Goal: Task Accomplishment & Management: Complete application form

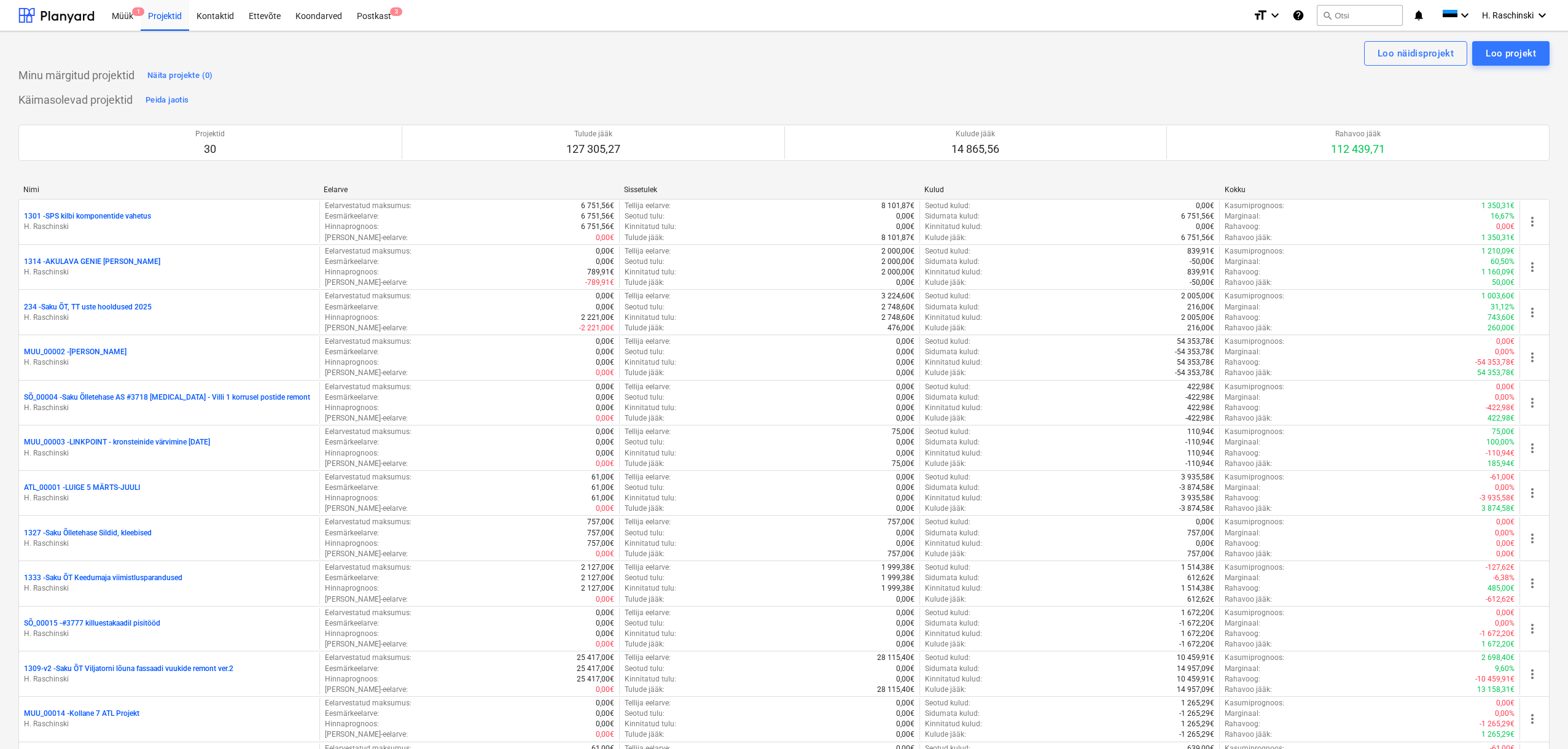
scroll to position [387, 0]
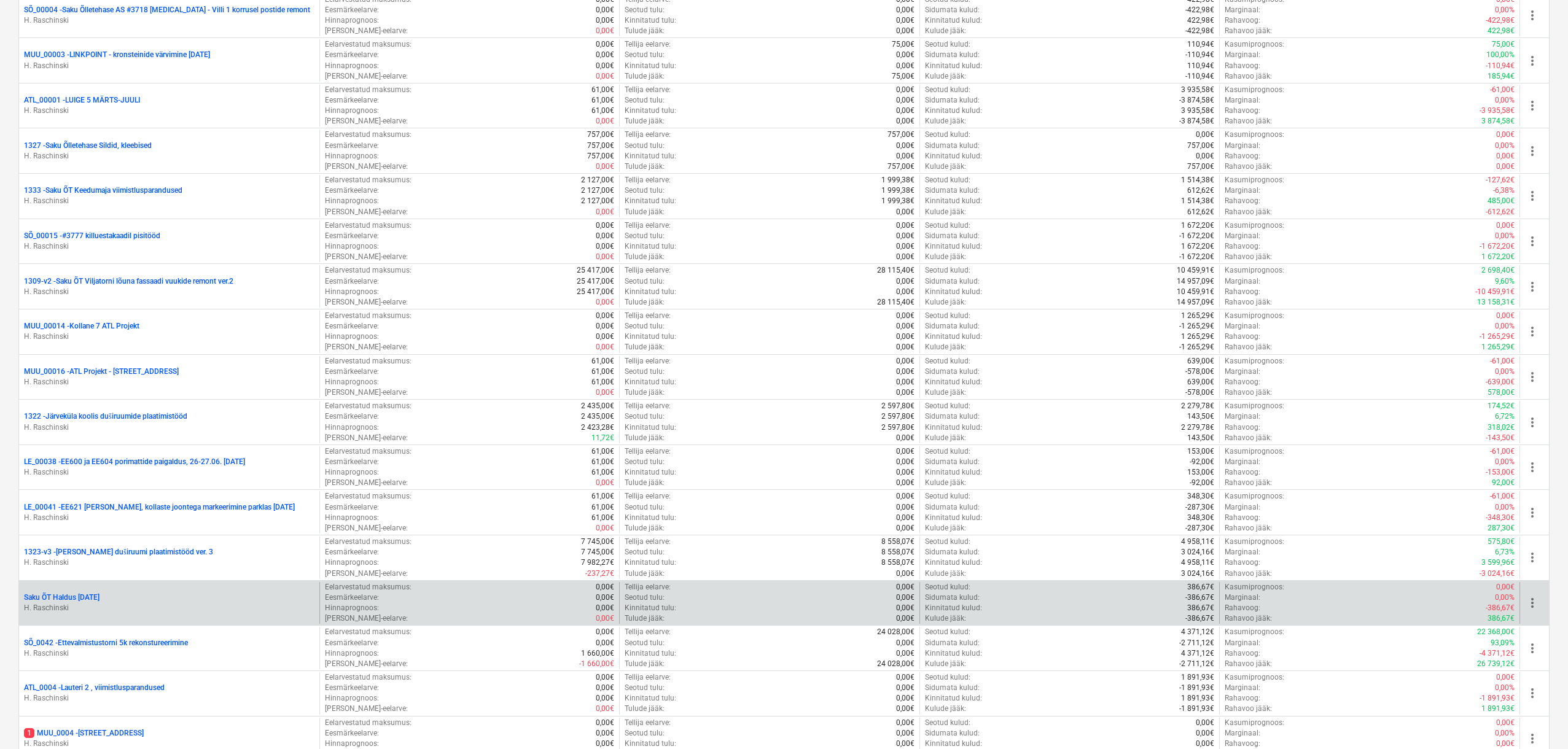
click at [76, 595] on p "Saku ÕT Haldus [DATE]" at bounding box center [61, 597] width 75 height 10
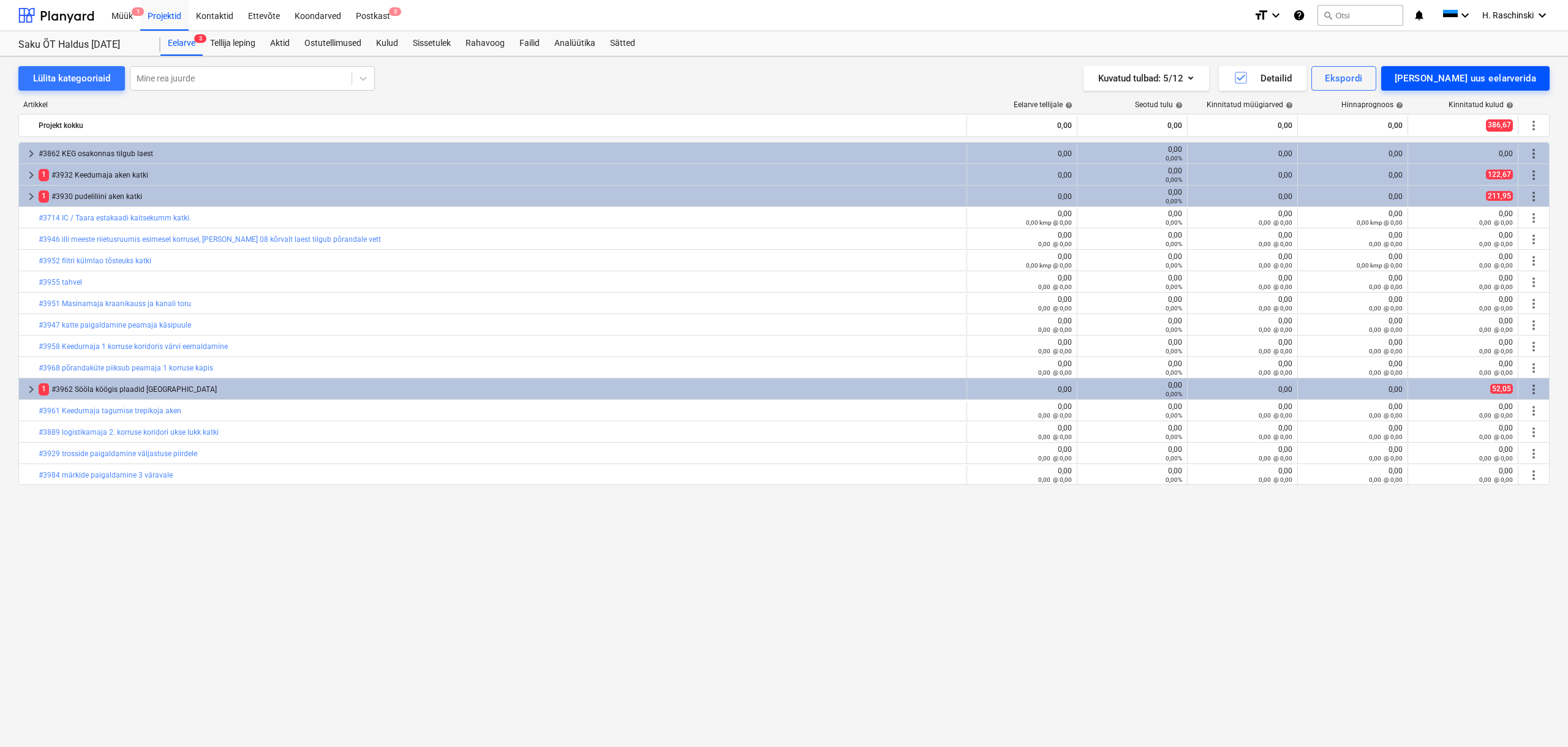
click at [1460, 77] on div "[PERSON_NAME] uus eelarverida" at bounding box center [1465, 78] width 141 height 16
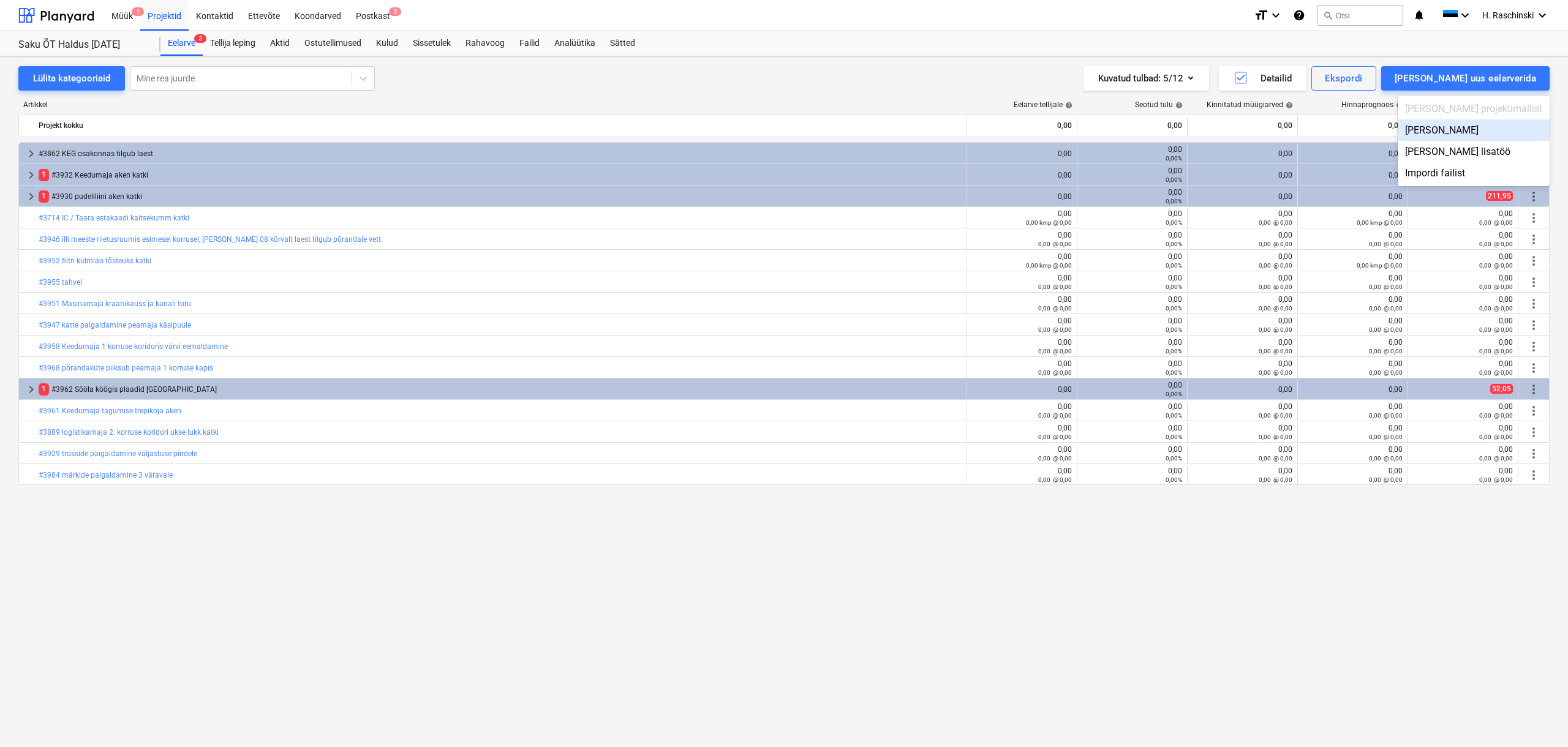
click at [1485, 137] on div "[PERSON_NAME]" at bounding box center [1474, 130] width 152 height 21
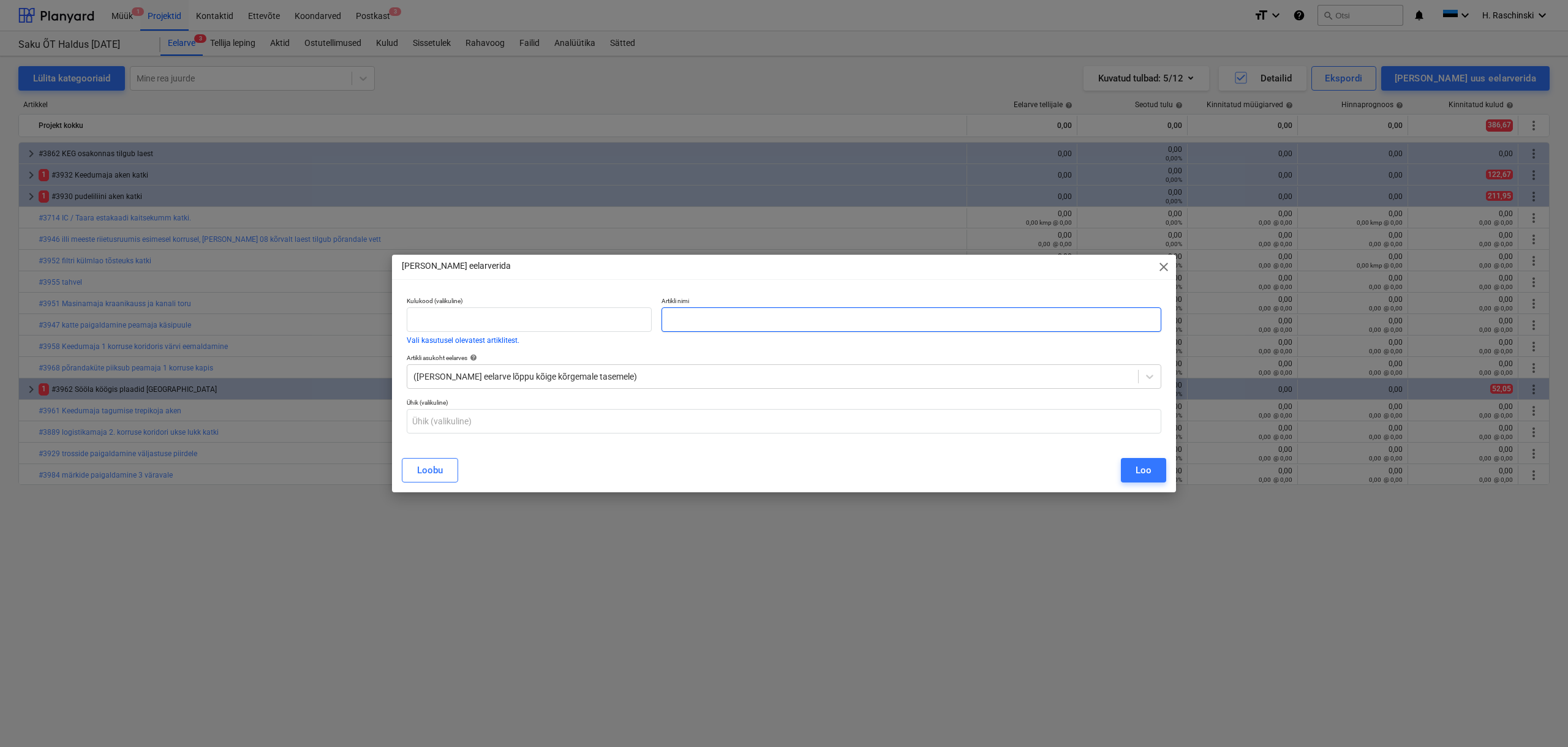
click at [949, 322] on input "text" at bounding box center [912, 319] width 500 height 24
paste input "#3985 redeli kinnitamine Keedumaja katusel"
type input "#3985 redeli kinnitamine Keedumaja katusel"
click at [1152, 475] on button "Loo" at bounding box center [1143, 470] width 45 height 24
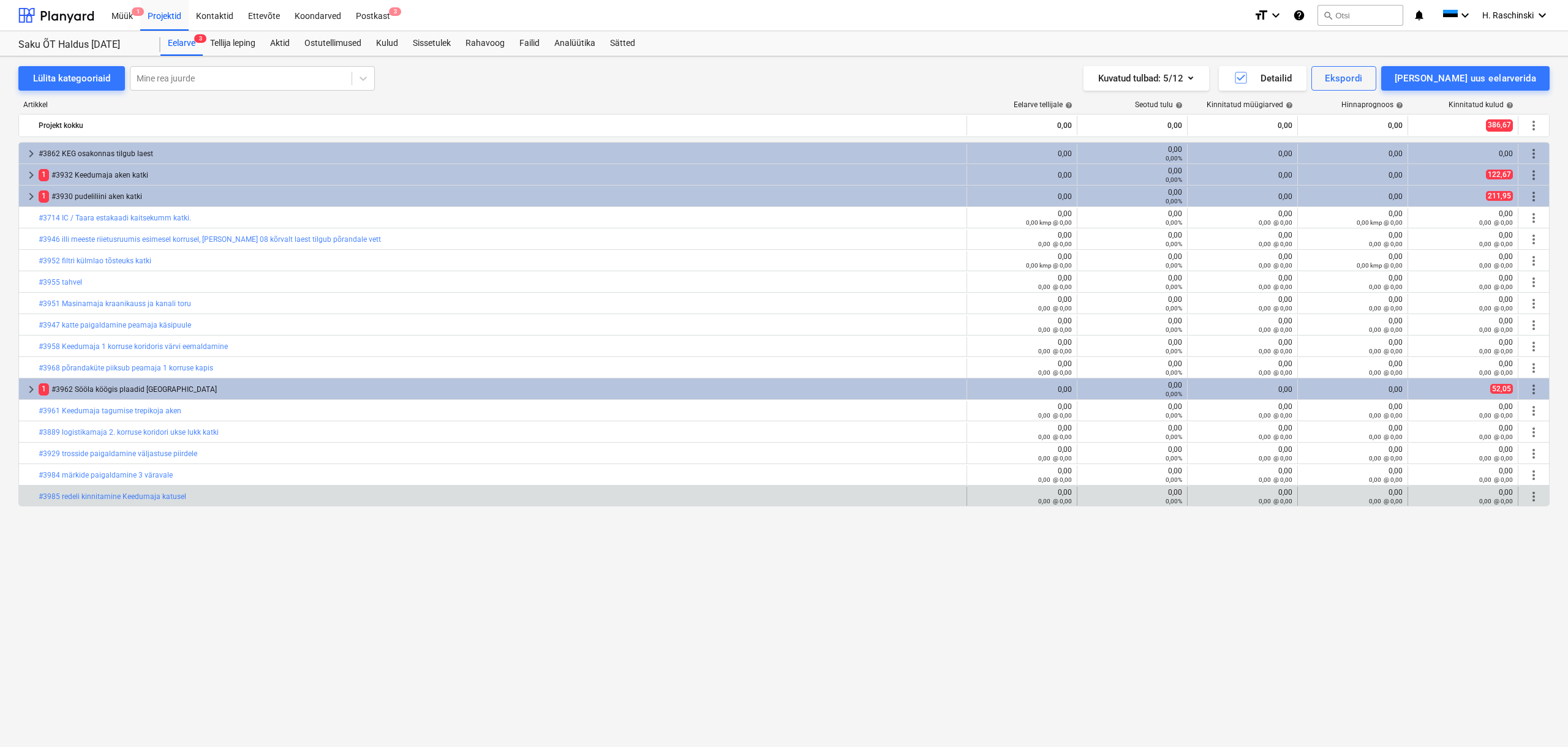
click at [1532, 498] on span "more_vert" at bounding box center [1533, 497] width 15 height 15
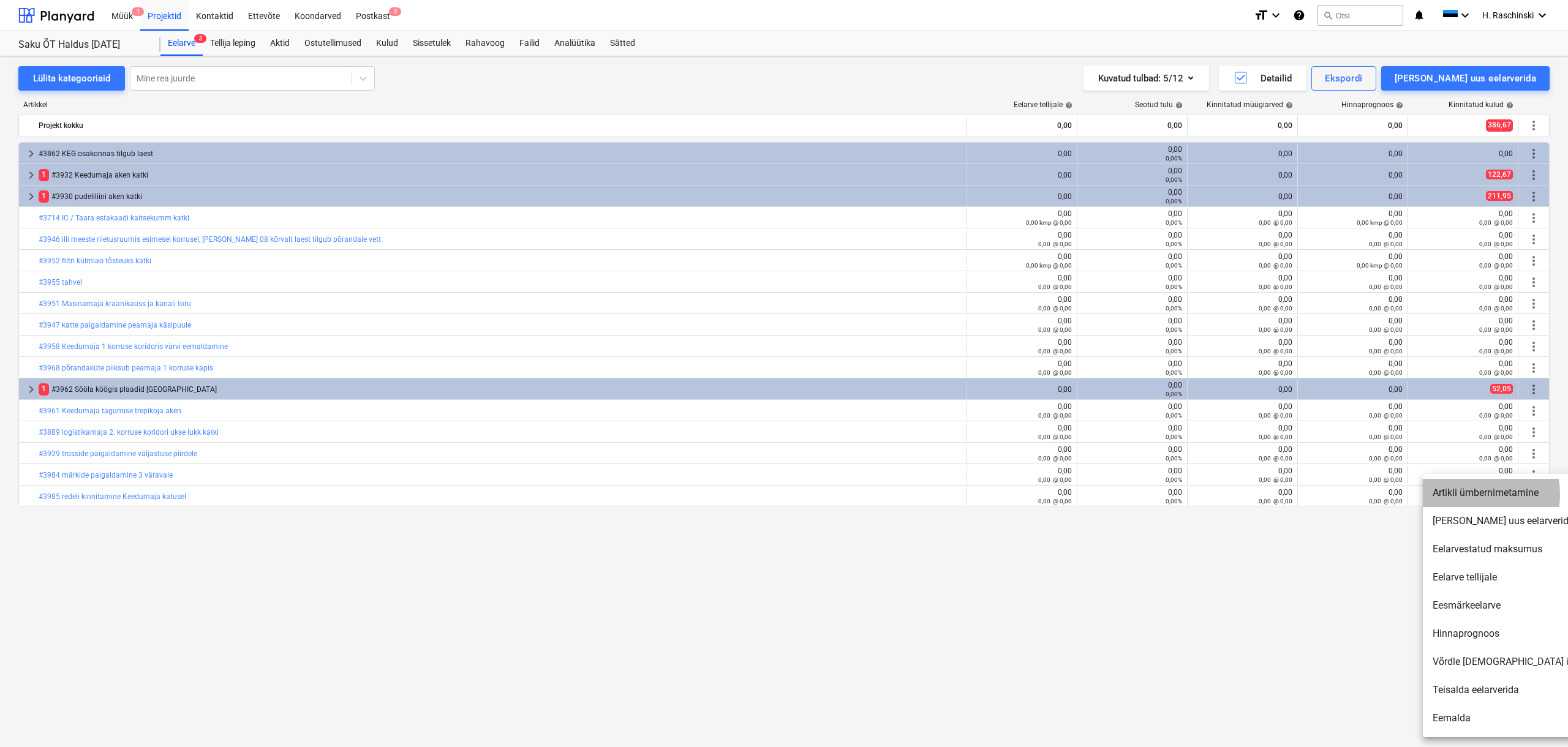
click at [1468, 494] on li "Artikli ümbernimetamine" at bounding box center [1528, 493] width 211 height 28
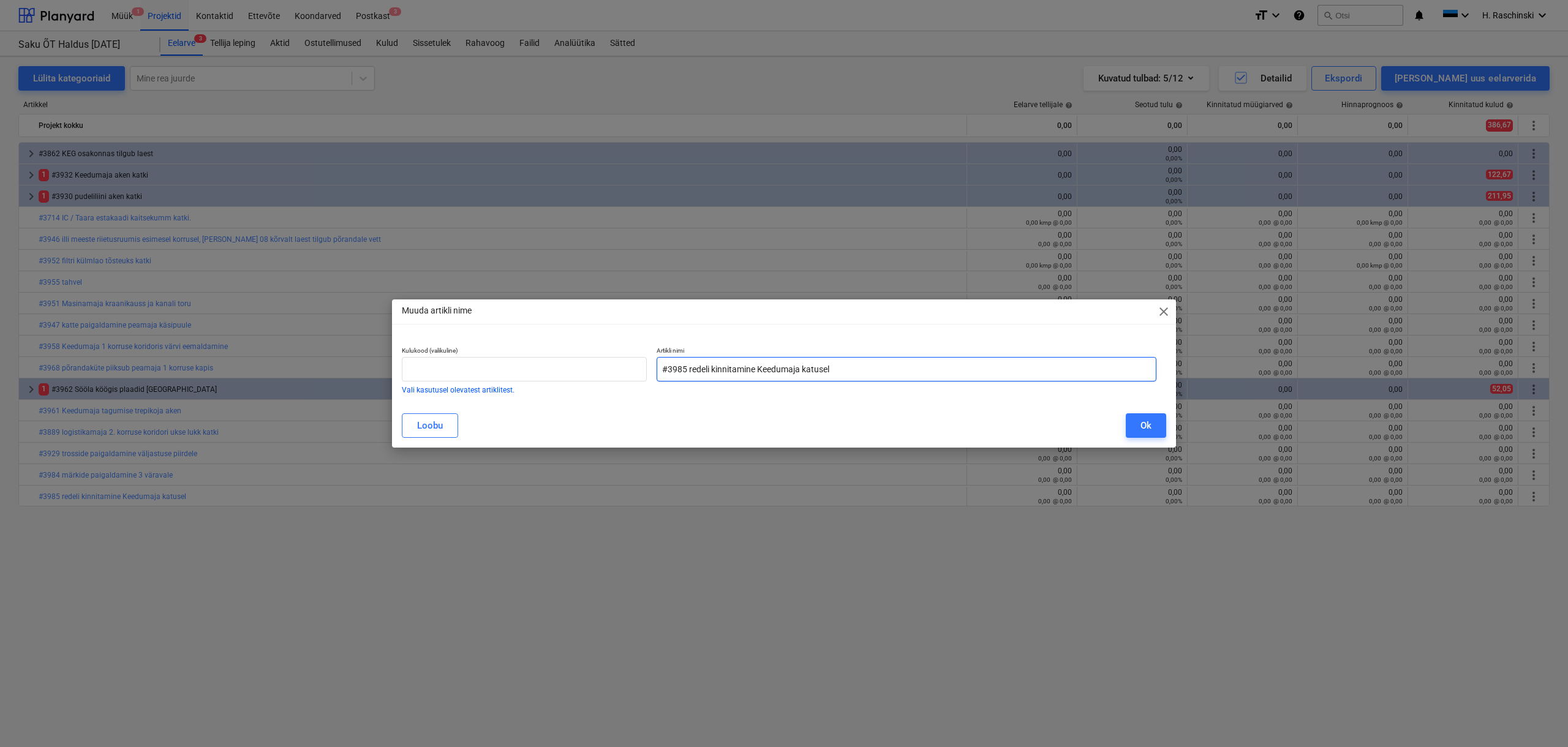
drag, startPoint x: 864, startPoint y: 371, endPoint x: 647, endPoint y: 367, distance: 217.0
click at [647, 367] on div "Kulukood (valikuline) Vali kasutusel olevatest artiklitest. Artikli nimi #3985 …" at bounding box center [780, 370] width 765 height 57
click at [1141, 426] on div "Ok" at bounding box center [1146, 426] width 11 height 16
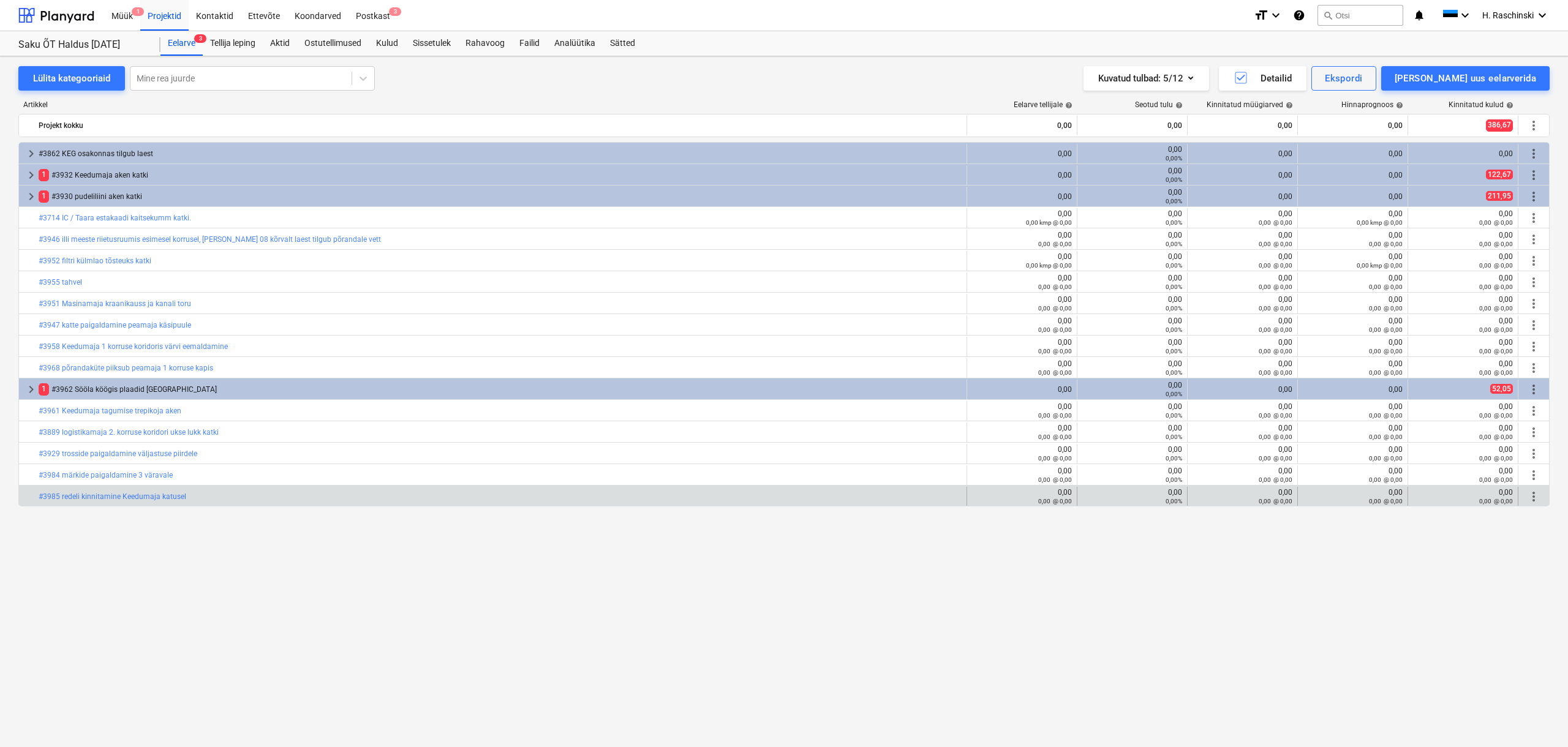
click at [1529, 496] on span "more_vert" at bounding box center [1533, 497] width 15 height 15
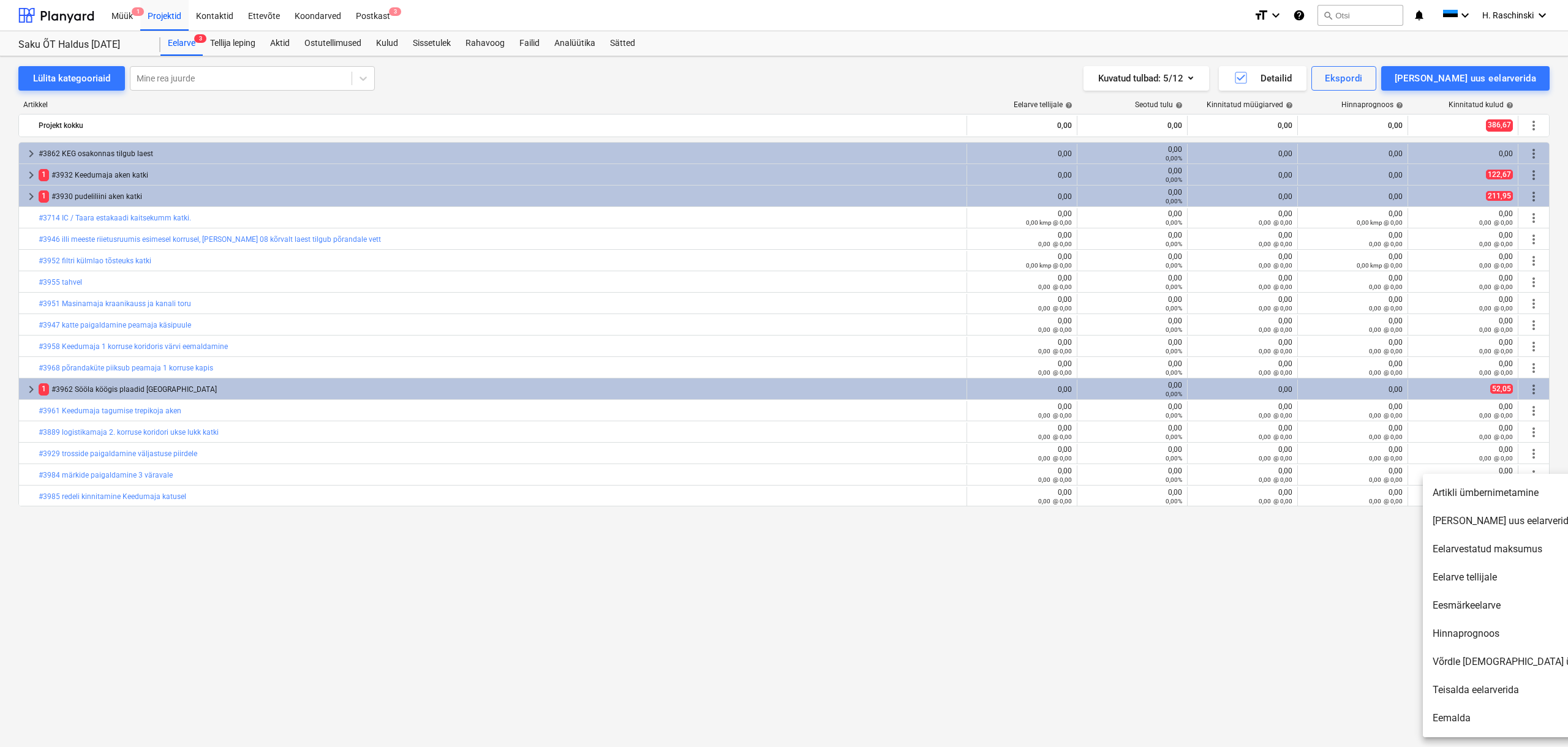
click at [1454, 713] on li "Eemalda" at bounding box center [1528, 719] width 211 height 28
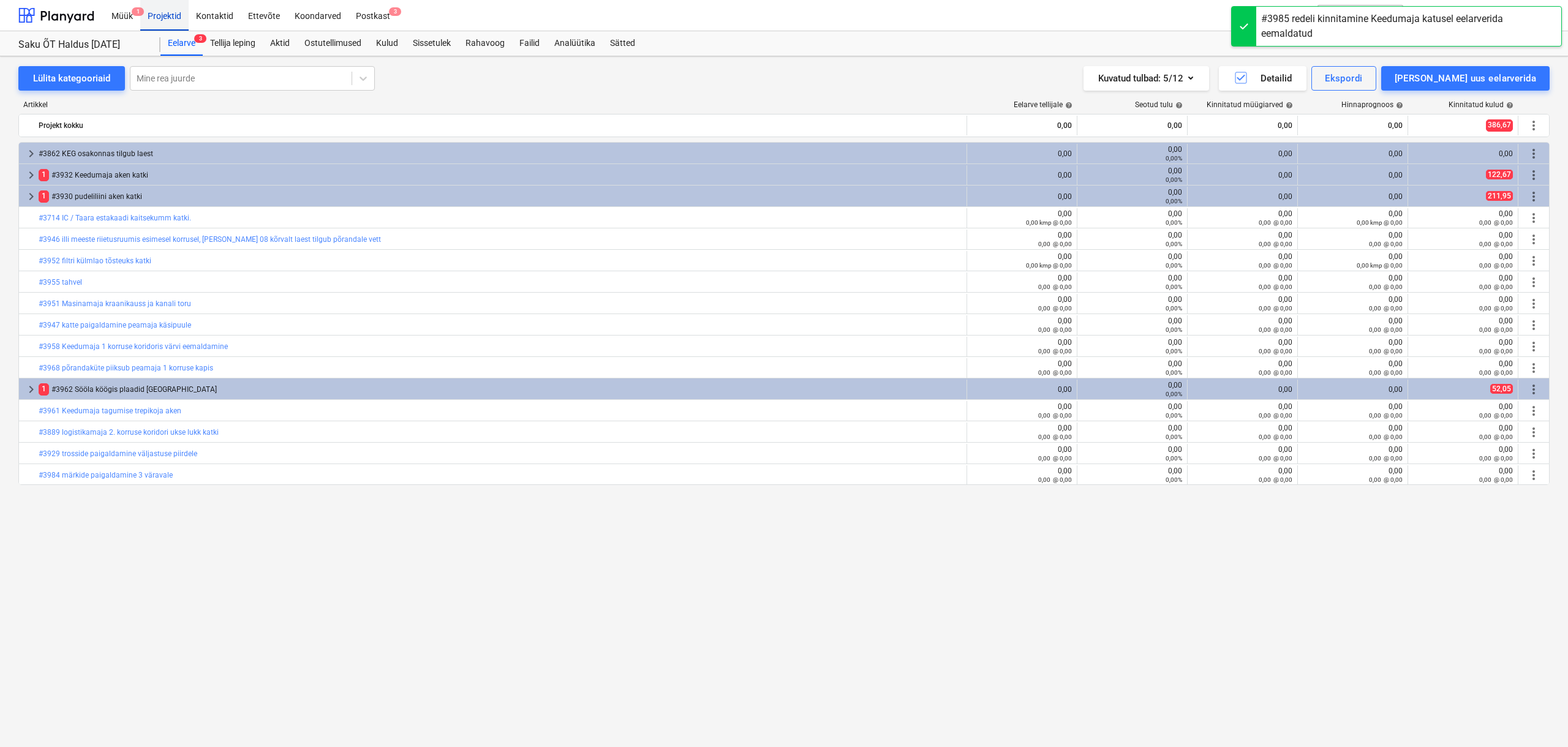
click at [169, 18] on div "Projektid" at bounding box center [164, 15] width 48 height 32
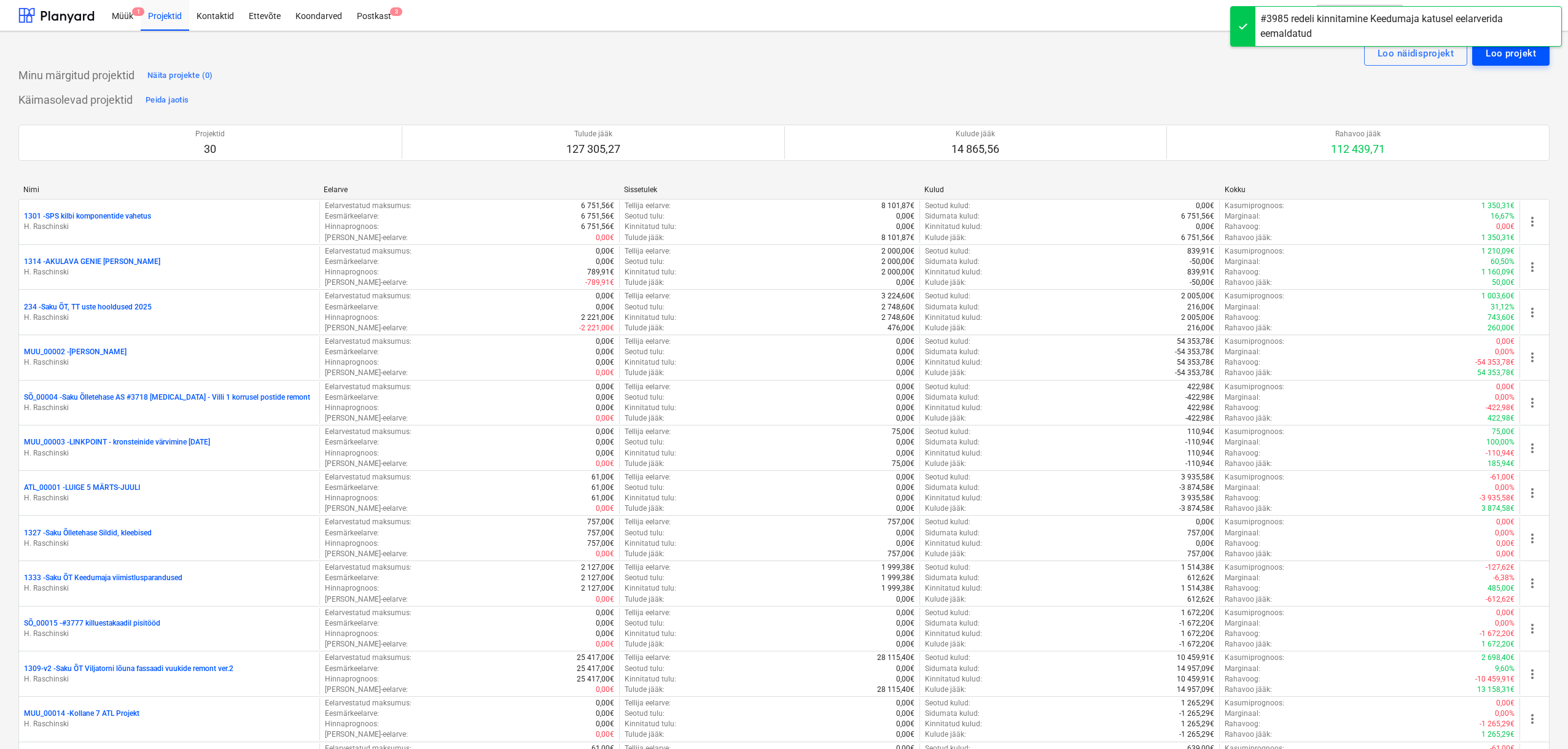
click at [1492, 57] on div "Loo projekt" at bounding box center [1511, 53] width 51 height 16
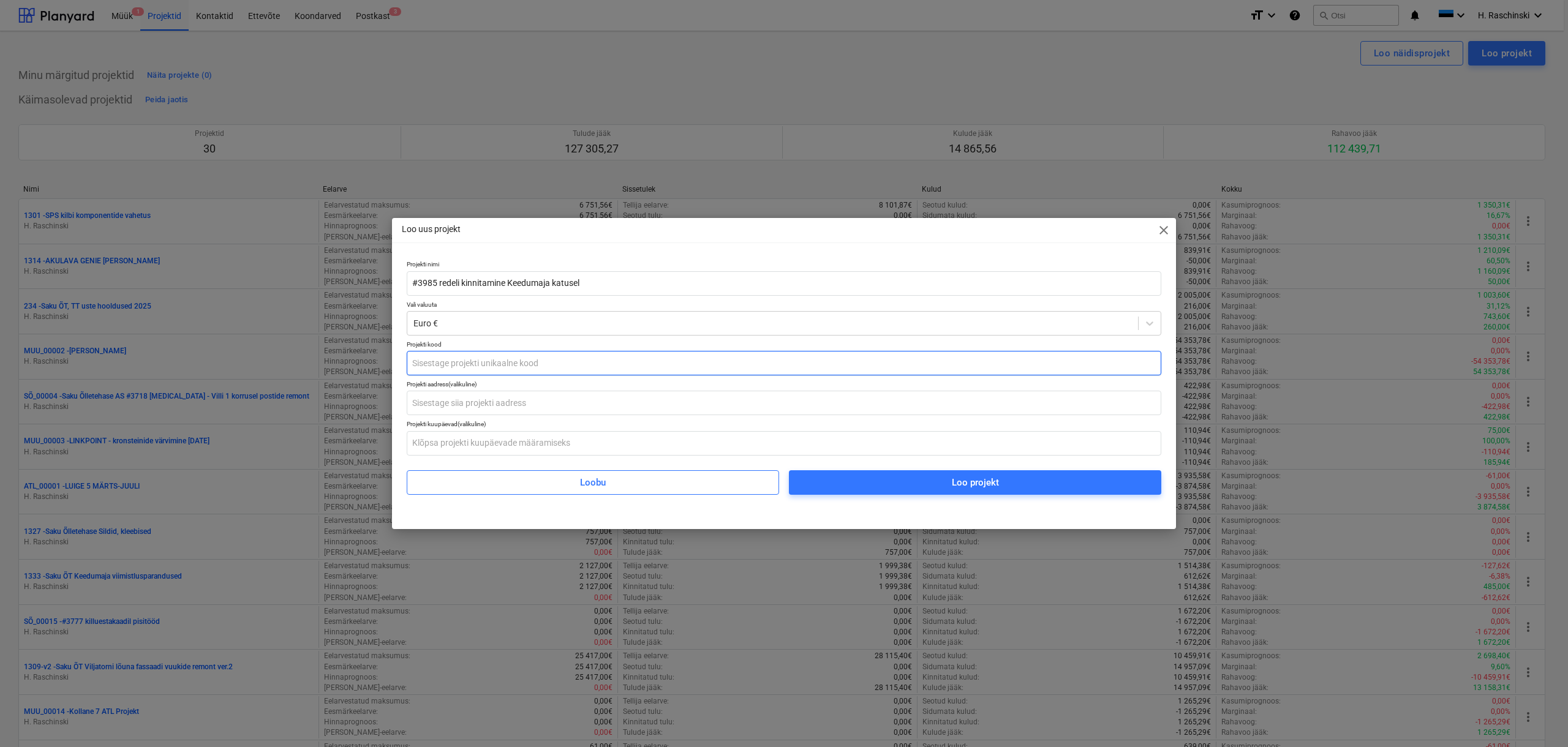
type input "#3985 redeli kinnitamine Keedumaja katusel"
click at [536, 365] on input "text" at bounding box center [784, 362] width 754 height 24
type input "SÕ_00042"
click at [497, 407] on input "text" at bounding box center [784, 403] width 754 height 24
type input "Tallinna mnt 2, Saku"
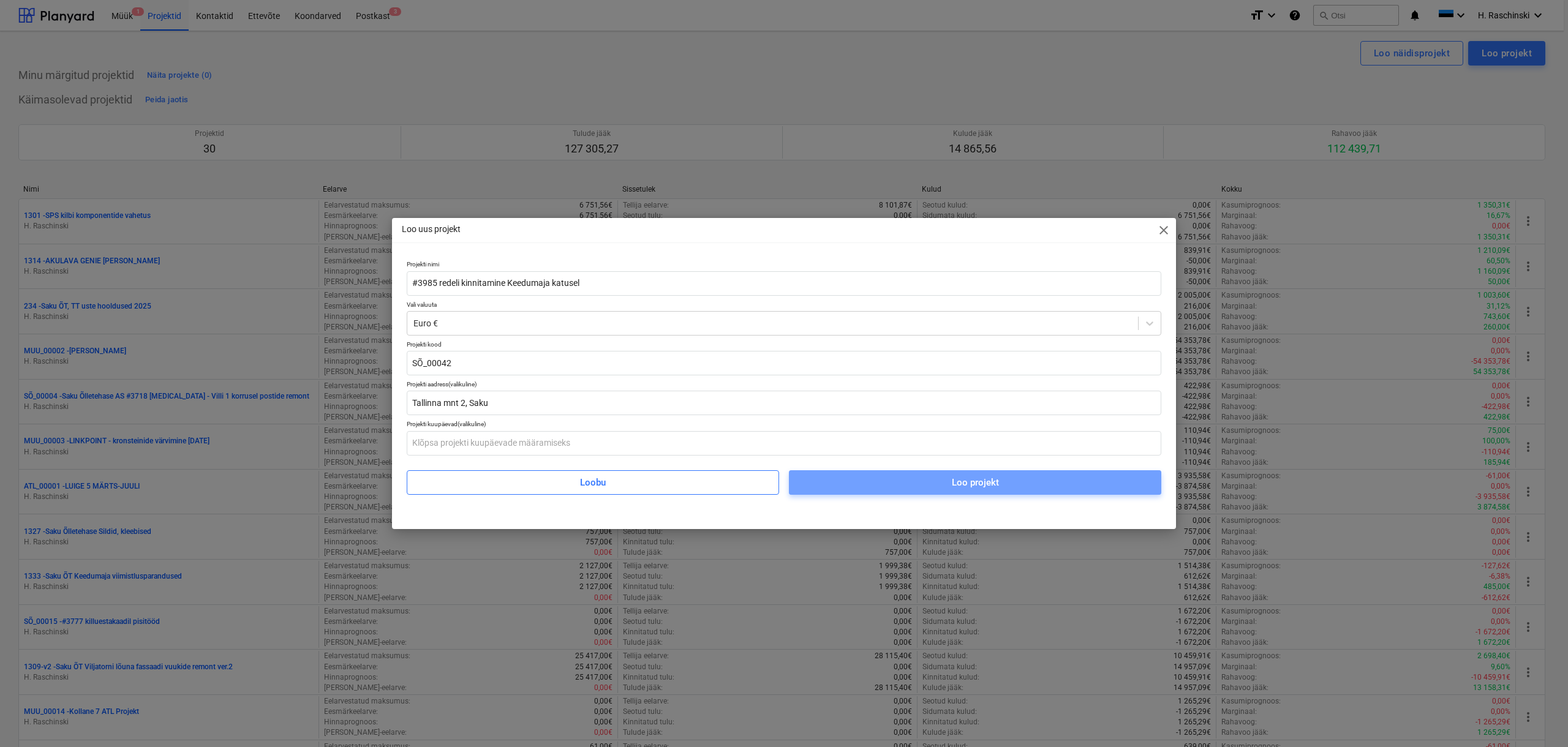
click at [842, 484] on span "Loo projekt" at bounding box center [975, 482] width 343 height 16
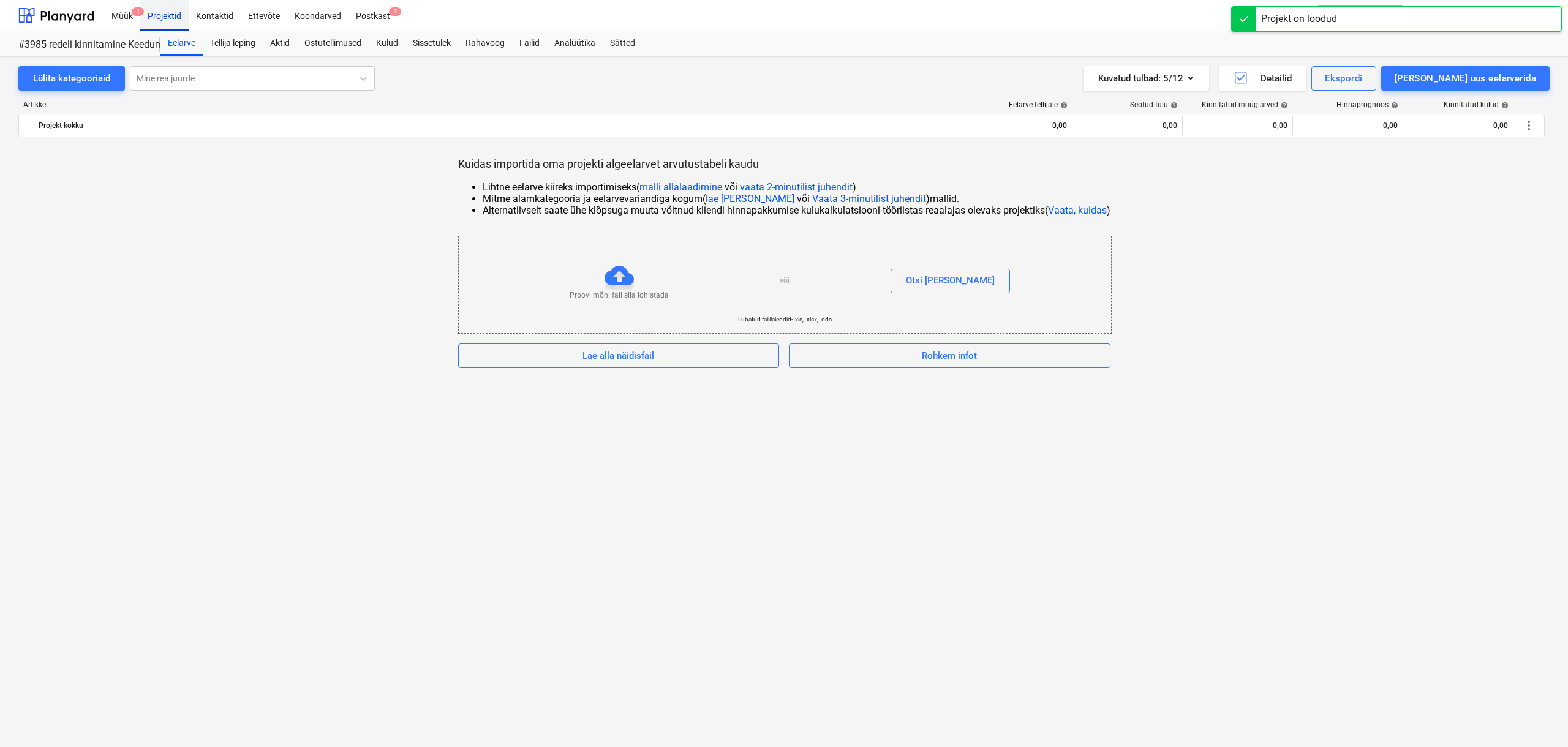
click at [171, 23] on div "Projektid" at bounding box center [164, 15] width 48 height 32
